Goal: Information Seeking & Learning: Check status

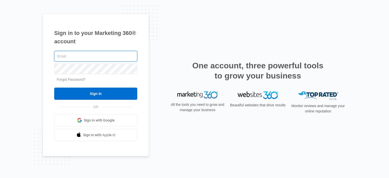
type input "[EMAIL_ADDRESS][DOMAIN_NAME]"
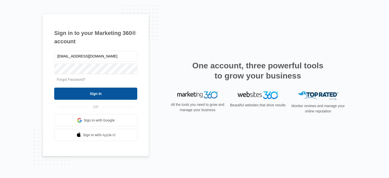
click at [119, 89] on input "Sign In" at bounding box center [95, 94] width 83 height 12
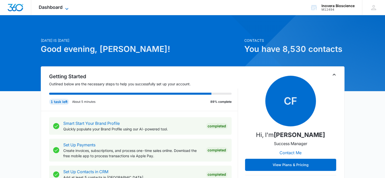
click at [60, 7] on span "Dashboard" at bounding box center [51, 7] width 24 height 5
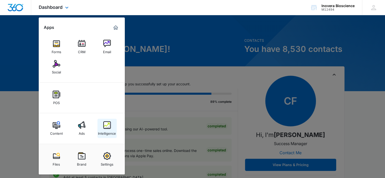
click at [104, 126] on img at bounding box center [107, 125] width 8 height 8
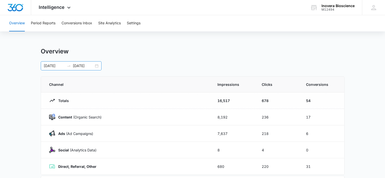
click at [97, 66] on div "[DATE] [DATE]" at bounding box center [71, 65] width 61 height 9
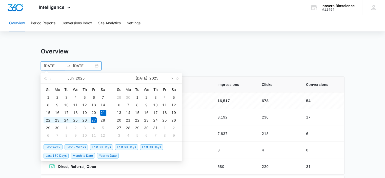
click at [173, 79] on button "button" at bounding box center [172, 78] width 6 height 10
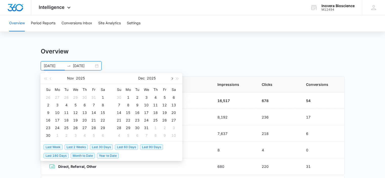
click at [173, 79] on button "button" at bounding box center [172, 78] width 6 height 10
click at [53, 79] on button "button" at bounding box center [51, 78] width 6 height 10
click at [52, 79] on button "button" at bounding box center [51, 78] width 6 height 10
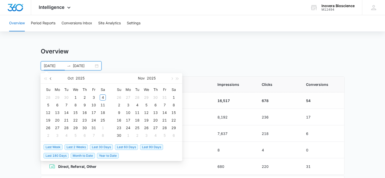
click at [52, 79] on button "button" at bounding box center [51, 78] width 6 height 10
type input "[DATE]"
click at [165, 96] on div "3" at bounding box center [164, 97] width 6 height 6
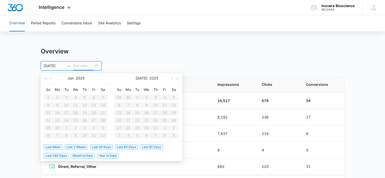
click at [51, 65] on input "[DATE]" at bounding box center [54, 66] width 21 height 6
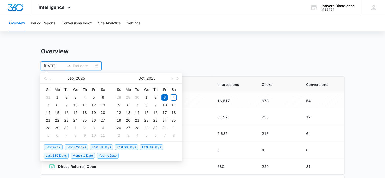
click at [45, 65] on input "[DATE]" at bounding box center [54, 66] width 21 height 6
drag, startPoint x: 46, startPoint y: 65, endPoint x: 38, endPoint y: 64, distance: 8.2
click at [38, 64] on main "Overview [DATE] [DATE] Su Mo Tu We Th Fr Sa 31 1 2 3 4 5 6 7 8 9 10 11 12 13 14…" at bounding box center [192, 181] width 385 height 266
click at [81, 62] on div "[DATE]" at bounding box center [71, 65] width 61 height 9
type input "[DATE]"
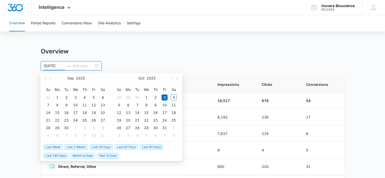
click at [80, 66] on input at bounding box center [83, 66] width 21 height 6
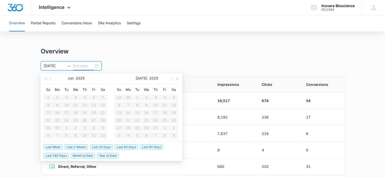
click at [154, 97] on table "Su Mo Tu We Th Fr Sa 29 30 1 2 3 4 5 6 7 8 9 10 11 12 13 14 15 16 17 18 19 20 2…" at bounding box center [146, 113] width 64 height 54
click at [171, 79] on button "button" at bounding box center [172, 78] width 6 height 10
click at [171, 79] on span "button" at bounding box center [171, 78] width 3 height 3
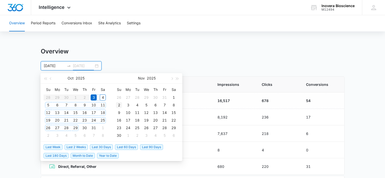
type input "[DATE]"
click at [94, 97] on div "3" at bounding box center [94, 97] width 6 height 6
type input "[DATE]"
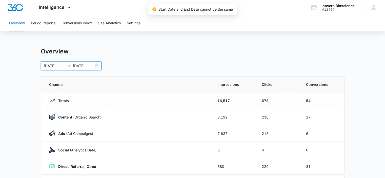
click at [47, 66] on input "[DATE]" at bounding box center [54, 66] width 21 height 6
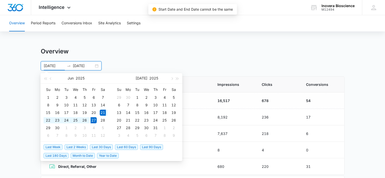
click at [47, 65] on input "[DATE]" at bounding box center [54, 66] width 21 height 6
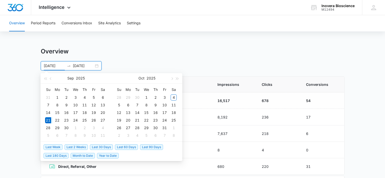
click at [52, 65] on input "[DATE]" at bounding box center [54, 66] width 21 height 6
type input "[DATE]"
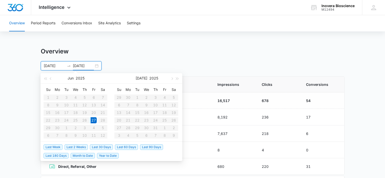
click at [75, 64] on input "[DATE]" at bounding box center [83, 66] width 21 height 6
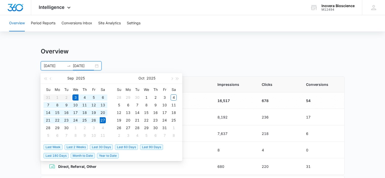
drag, startPoint x: 83, startPoint y: 65, endPoint x: 79, endPoint y: 66, distance: 3.6
click at [79, 66] on input "[DATE]" at bounding box center [83, 66] width 21 height 6
click at [86, 66] on input "09/0327/2025" at bounding box center [83, 66] width 21 height 6
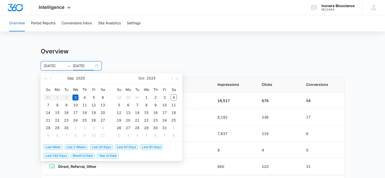
click at [93, 65] on input "[DATE]" at bounding box center [83, 66] width 21 height 6
drag, startPoint x: 77, startPoint y: 65, endPoint x: 70, endPoint y: 65, distance: 6.6
click at [70, 65] on div "[DATE] [DATE]" at bounding box center [71, 65] width 61 height 9
type input "[DATE]"
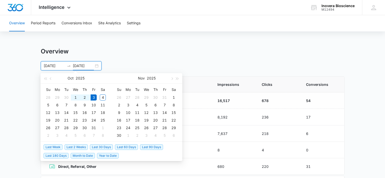
type input "[DATE]"
click at [127, 59] on div "Overview [DATE] [DATE] [DATE] Su Mo Tu We Th Fr Sa 28 29 30 1 2 3 4 5 6 7 8 9 1…" at bounding box center [193, 59] width 304 height 23
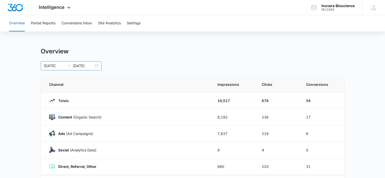
click at [72, 64] on div at bounding box center [69, 66] width 8 height 4
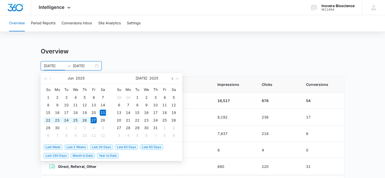
click at [171, 80] on button "button" at bounding box center [172, 78] width 6 height 10
type input "[DATE]"
click at [76, 97] on div "3" at bounding box center [75, 97] width 6 height 6
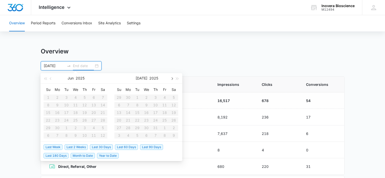
click at [172, 77] on button "button" at bounding box center [172, 78] width 6 height 10
type input "[DATE]"
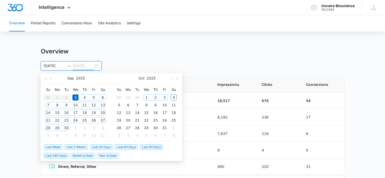
click at [162, 95] on div "3" at bounding box center [164, 97] width 6 height 6
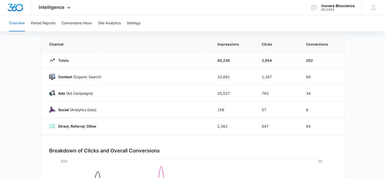
scroll to position [42, 0]
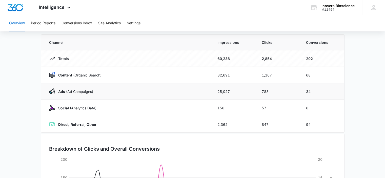
click at [69, 90] on p "Ads ([PERSON_NAME])" at bounding box center [74, 91] width 38 height 5
click at [55, 91] on p "Ads ([PERSON_NAME])" at bounding box center [74, 91] width 38 height 5
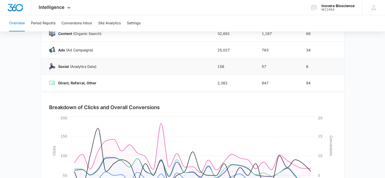
scroll to position [51, 0]
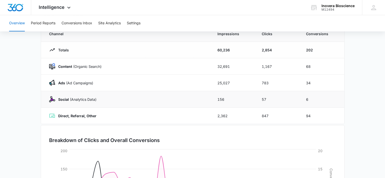
click at [102, 104] on td "Social (Analytics Data)" at bounding box center [126, 99] width 170 height 16
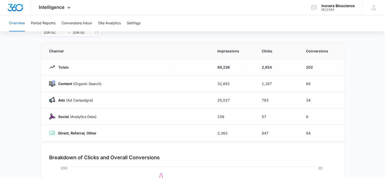
scroll to position [17, 0]
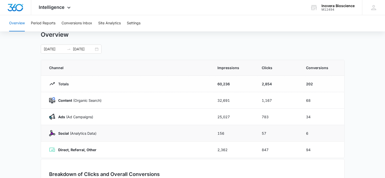
click at [84, 131] on p "Social (Analytics Data)" at bounding box center [75, 133] width 41 height 5
click at [89, 149] on strong "Direct, Referral, Other" at bounding box center [77, 150] width 38 height 4
click at [79, 116] on p "Ads ([PERSON_NAME])" at bounding box center [74, 116] width 38 height 5
click at [51, 22] on button "Period Reports" at bounding box center [43, 23] width 25 height 16
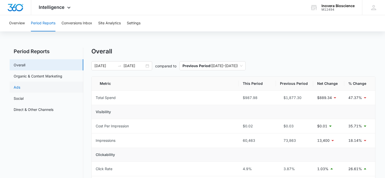
click at [16, 86] on link "Ads" at bounding box center [17, 87] width 7 height 5
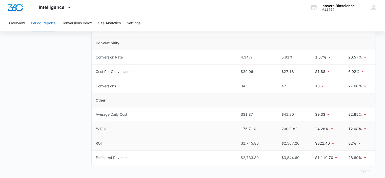
scroll to position [185, 0]
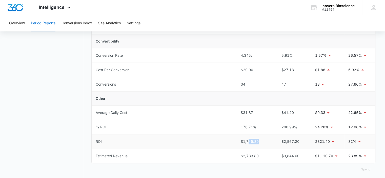
drag, startPoint x: 261, startPoint y: 142, endPoint x: 245, endPoint y: 142, distance: 16.0
click at [247, 142] on div "$1,745.80" at bounding box center [255, 142] width 29 height 6
click at [242, 142] on div "$1,745.80" at bounding box center [255, 142] width 29 height 6
click at [241, 140] on div "$1,745.80" at bounding box center [255, 142] width 29 height 6
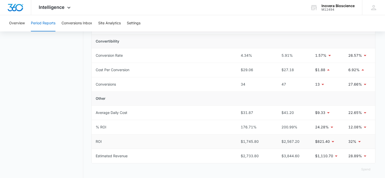
click at [264, 139] on div "$1,745.80" at bounding box center [255, 142] width 29 height 6
drag, startPoint x: 255, startPoint y: 140, endPoint x: 241, endPoint y: 139, distance: 14.2
click at [241, 139] on div "$1,745.80" at bounding box center [255, 142] width 29 height 6
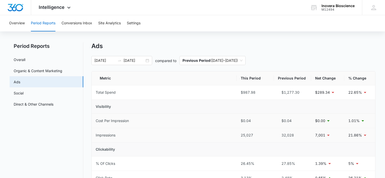
scroll to position [8, 0]
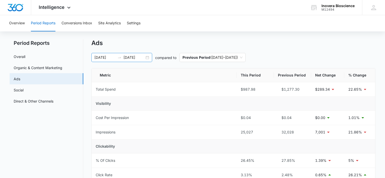
click at [110, 56] on input "[DATE]" at bounding box center [104, 58] width 21 height 6
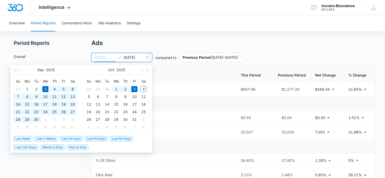
type input "[DATE]"
click at [69, 140] on span "Last 30 Days" at bounding box center [71, 139] width 23 height 6
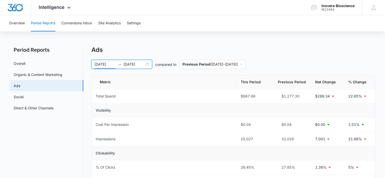
scroll to position [0, 0]
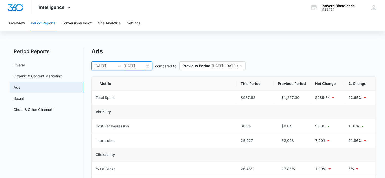
click at [126, 63] on input "[DATE]" at bounding box center [134, 66] width 21 height 6
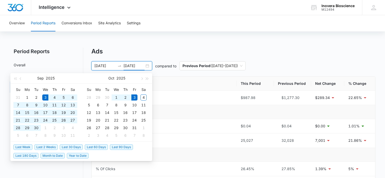
type input "[DATE]"
click at [91, 147] on span "Last 60 Days" at bounding box center [96, 147] width 23 height 6
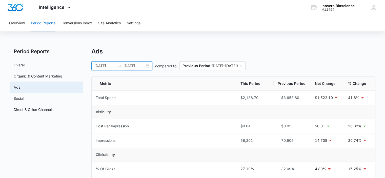
click at [104, 65] on input "[DATE]" at bounding box center [104, 66] width 21 height 6
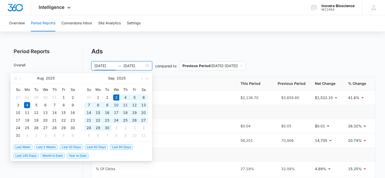
click at [77, 147] on span "Last 30 Days" at bounding box center [71, 147] width 23 height 6
type input "[DATE]"
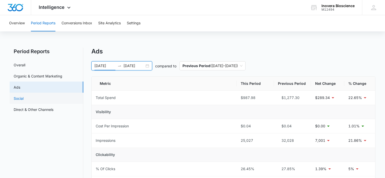
click at [17, 98] on link "Social" at bounding box center [19, 98] width 10 height 5
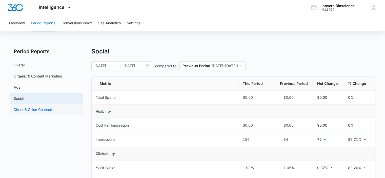
click at [32, 109] on link "Direct & Other Channels" at bounding box center [34, 109] width 40 height 5
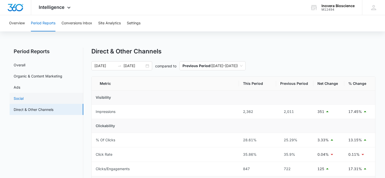
click at [24, 96] on link "Social" at bounding box center [19, 98] width 10 height 5
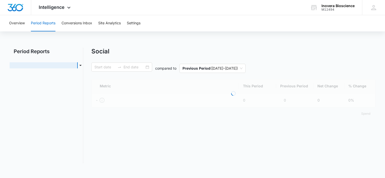
type input "[DATE]"
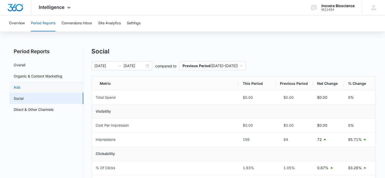
click at [20, 89] on link "Ads" at bounding box center [17, 87] width 7 height 5
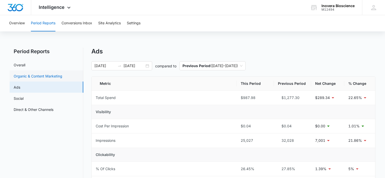
click at [50, 76] on link "Organic & Content Marketing" at bounding box center [38, 75] width 49 height 5
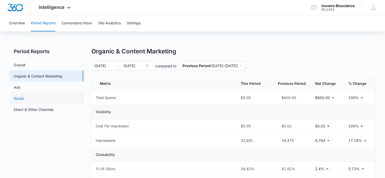
click at [24, 97] on link "Social" at bounding box center [19, 98] width 10 height 5
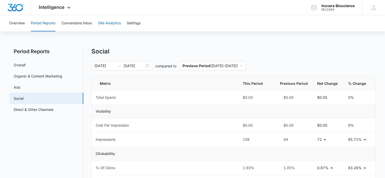
click at [111, 25] on button "Site Analytics" at bounding box center [109, 23] width 23 height 16
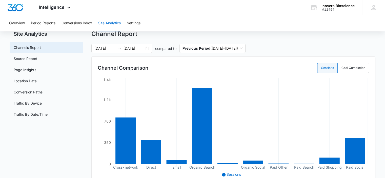
scroll to position [17, 0]
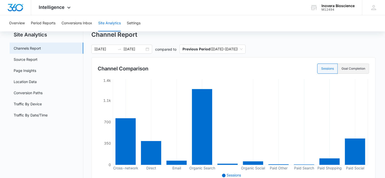
click at [356, 67] on label "Goal Completion" at bounding box center [353, 69] width 31 height 10
click at [341, 69] on input "Goal Completion" at bounding box center [341, 69] width 0 height 0
radio input "false"
radio input "true"
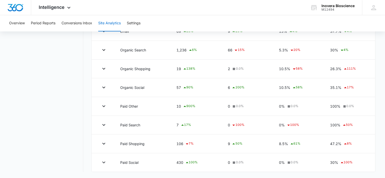
scroll to position [238, 0]
click at [134, 22] on button "Settings" at bounding box center [134, 23] width 14 height 16
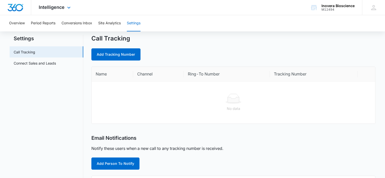
scroll to position [1, 0]
